Goal: Check status

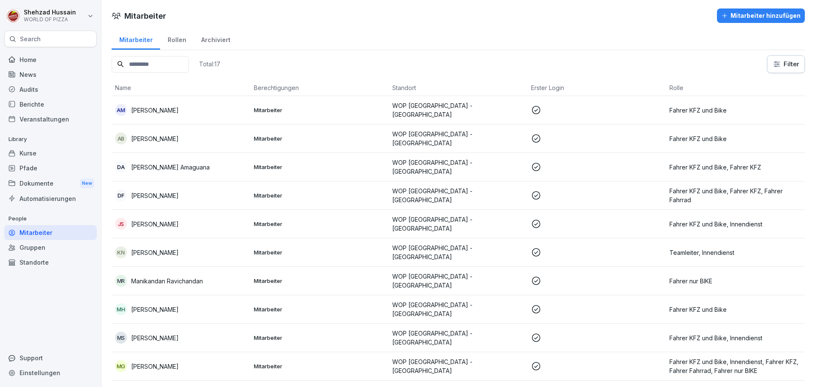
click at [39, 106] on div "Berichte" at bounding box center [50, 104] width 92 height 15
click at [34, 92] on div "Audits" at bounding box center [50, 89] width 92 height 15
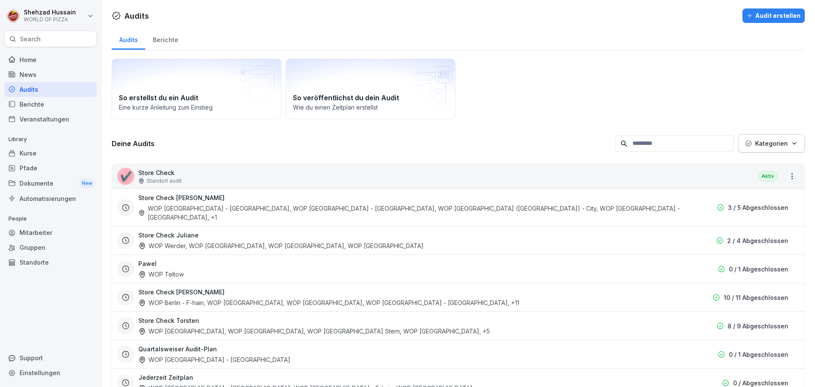
click at [34, 92] on div "Audits" at bounding box center [50, 89] width 92 height 15
click at [752, 178] on div "✔️ Store Check Standort audit Aktiv" at bounding box center [458, 176] width 692 height 25
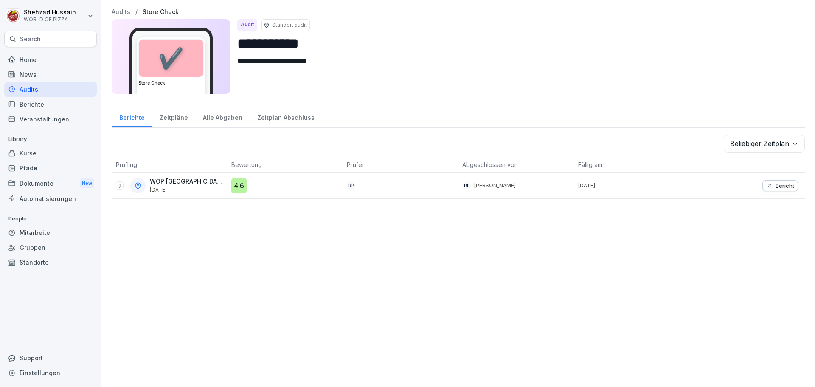
click at [775, 188] on p "Bericht" at bounding box center [784, 185] width 19 height 7
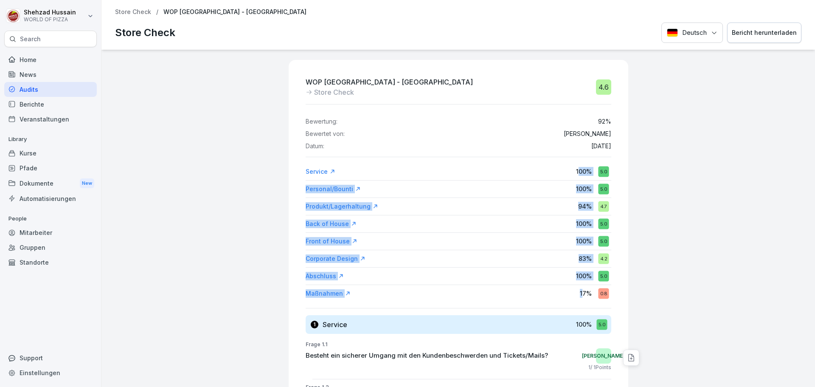
drag, startPoint x: 570, startPoint y: 176, endPoint x: 585, endPoint y: 292, distance: 117.2
click at [578, 291] on div "Service 100 % 5.0 Personal/Bounti 100 % 5.0 Produkt/Lagerhaltung 94 % 4.7 Back …" at bounding box center [457, 232] width 305 height 137
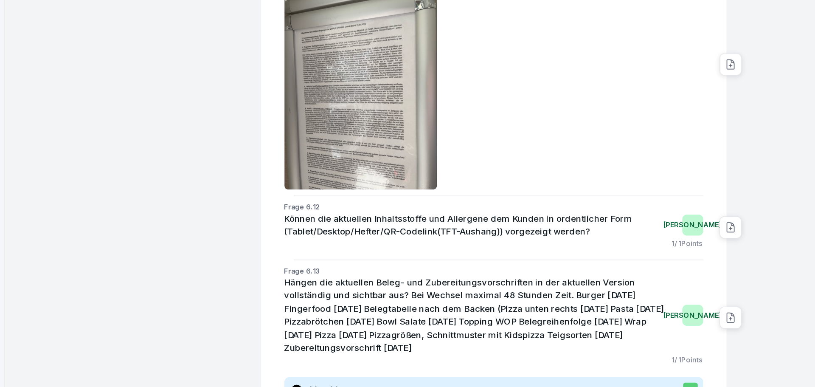
scroll to position [9277, 0]
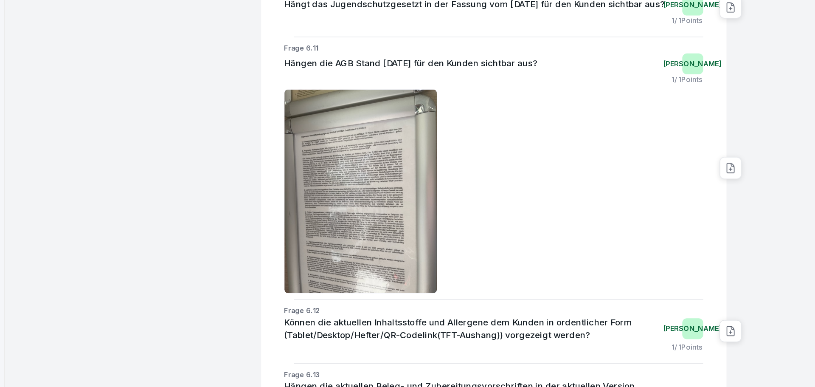
drag, startPoint x: 689, startPoint y: 328, endPoint x: 692, endPoint y: 259, distance: 69.6
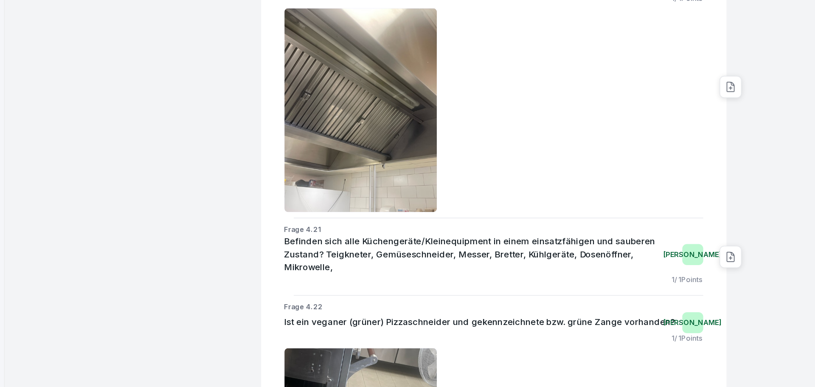
scroll to position [6924, 0]
